Goal: Information Seeking & Learning: Check status

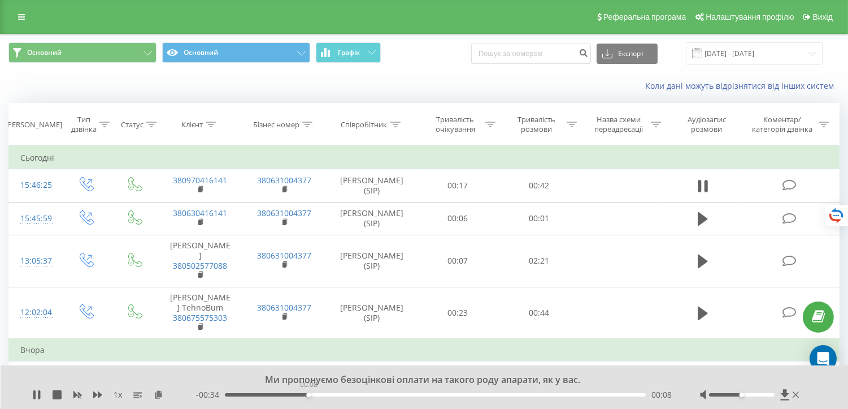
click at [308, 394] on div "00:08" at bounding box center [435, 394] width 421 height 3
click at [335, 395] on div "00:11" at bounding box center [435, 394] width 421 height 3
click at [35, 391] on icon at bounding box center [34, 394] width 2 height 9
paste input "0935974811"
click at [489, 57] on input "0935974811" at bounding box center [531, 54] width 120 height 20
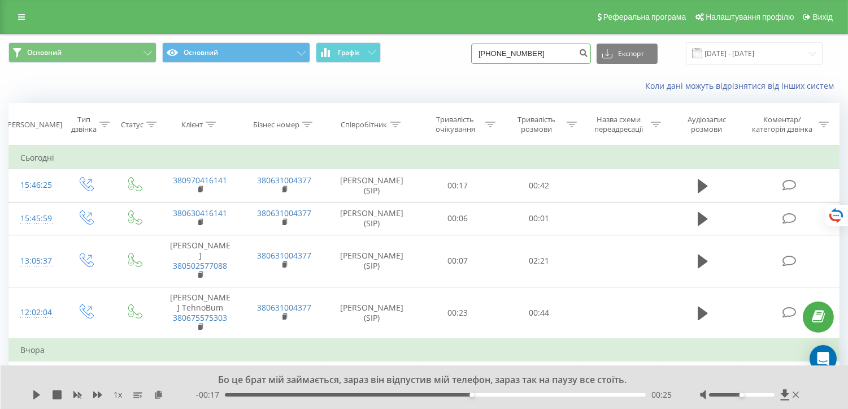
type input "+380935974811"
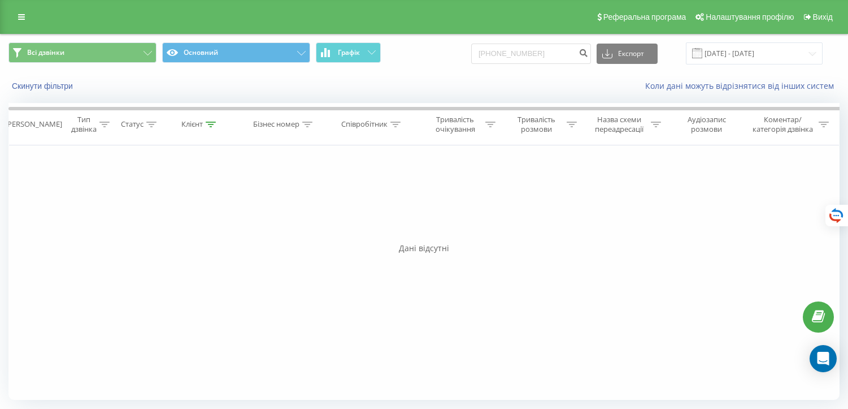
click at [528, 62] on input "[PHONE_NUMBER]" at bounding box center [531, 54] width 120 height 20
click at [506, 50] on input "[PHONE_NUMBER]" at bounding box center [531, 54] width 120 height 20
type input "0935974811"
